Goal: Navigation & Orientation: Find specific page/section

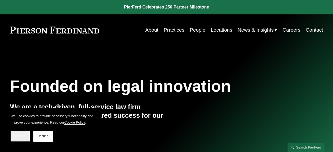
click at [20, 132] on button "Accept" at bounding box center [20, 135] width 19 height 11
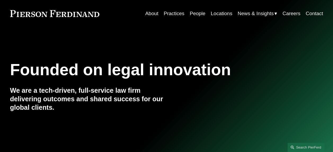
scroll to position [23, 0]
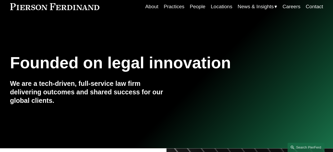
click at [194, 5] on link "People" at bounding box center [198, 7] width 16 height 10
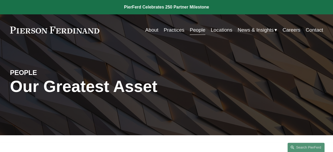
click at [175, 28] on link "Practices" at bounding box center [174, 30] width 21 height 10
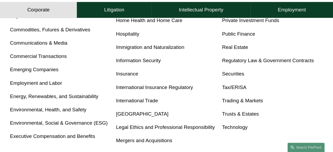
scroll to position [273, 0]
click at [233, 128] on link "Technology" at bounding box center [234, 127] width 25 height 6
